Goal: Task Accomplishment & Management: Use online tool/utility

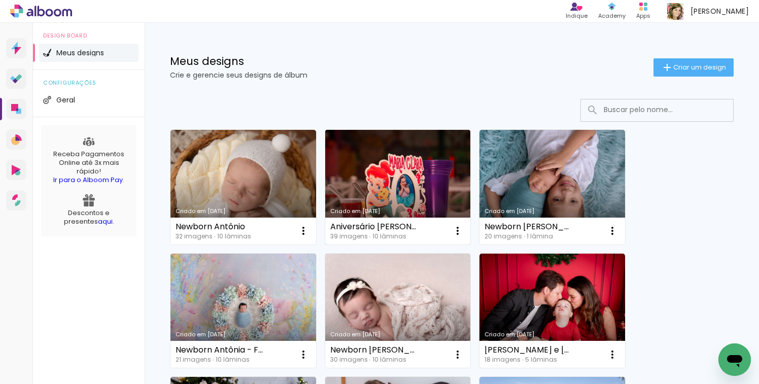
click at [385, 221] on div "Aniversário Maria Clara - 3 anos 39 imagens ∙ 10 lâminas Abrir Fazer uma cópia …" at bounding box center [398, 231] width 146 height 27
click at [387, 179] on link "Criado em [DATE]" at bounding box center [398, 187] width 146 height 115
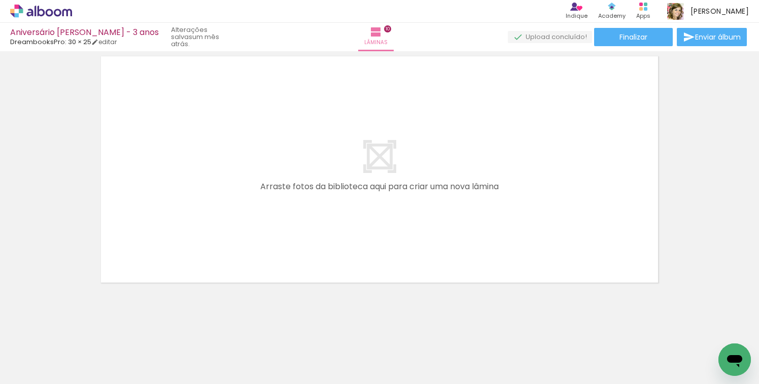
scroll to position [2648, 0]
